Goal: Book appointment/travel/reservation

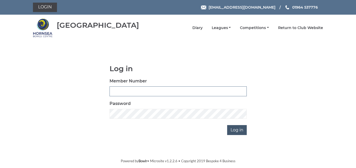
type input "1088"
click at [238, 131] on input "Log in" at bounding box center [237, 130] width 20 height 10
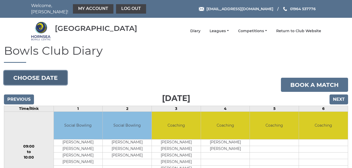
click at [34, 78] on button "Choose date" at bounding box center [35, 78] width 63 height 14
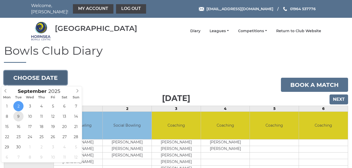
type input "2025-09-09"
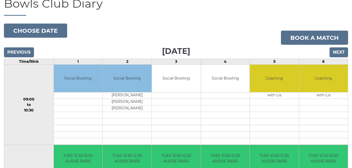
scroll to position [21, 0]
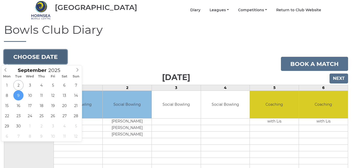
click at [37, 57] on button "Choose date" at bounding box center [35, 57] width 63 height 14
type input "2025-09-05"
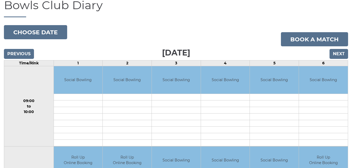
scroll to position [19, 0]
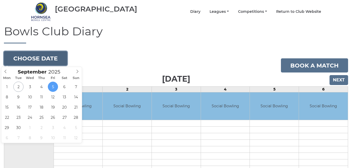
click at [45, 60] on button "Choose date" at bounding box center [35, 58] width 63 height 14
type input "[DATE]"
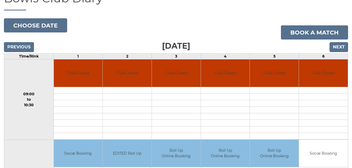
scroll to position [26, 0]
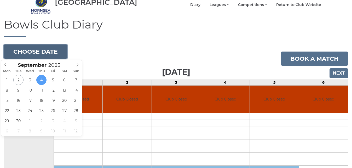
click at [40, 50] on button "Choose date" at bounding box center [35, 51] width 63 height 14
type input "2025-09-03"
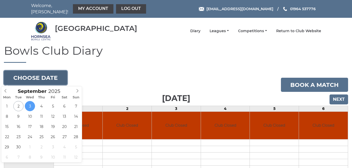
click at [44, 79] on button "Choose date" at bounding box center [35, 78] width 63 height 14
type input "2025-09-06"
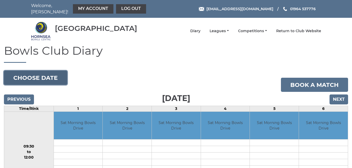
click at [44, 77] on button "Choose date" at bounding box center [35, 78] width 63 height 14
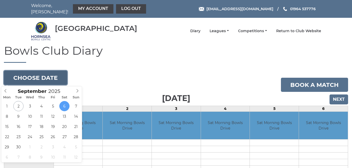
type input "[DATE]"
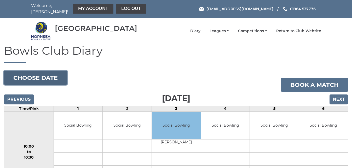
click at [48, 76] on button "Choose date" at bounding box center [35, 78] width 63 height 14
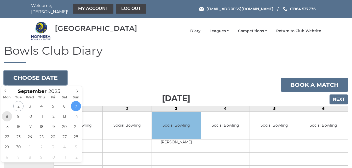
type input "2025-09-08"
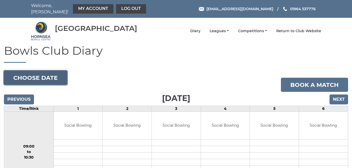
click at [44, 79] on button "Choose date" at bounding box center [35, 78] width 63 height 14
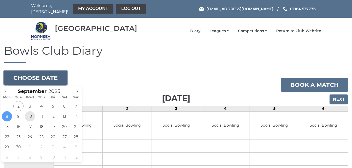
type input "[DATE]"
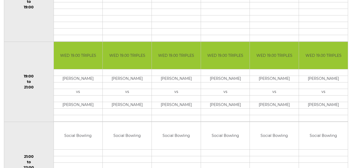
scroll to position [517, 0]
